Goal: Find specific page/section: Find specific page/section

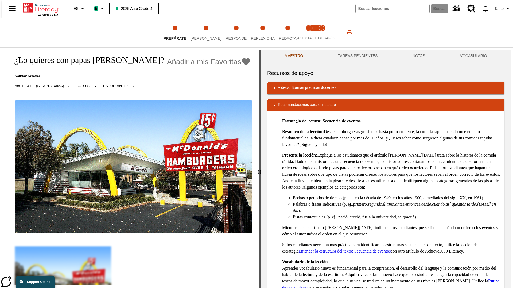
click at [357, 56] on button "TAREAS PENDIENTES" at bounding box center [357, 56] width 74 height 13
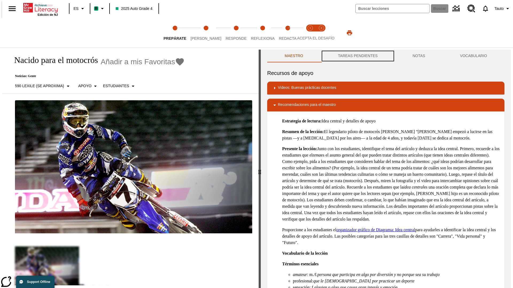
click at [357, 56] on button "TAREAS PENDIENTES" at bounding box center [357, 56] width 74 height 13
